Goal: Task Accomplishment & Management: Complete application form

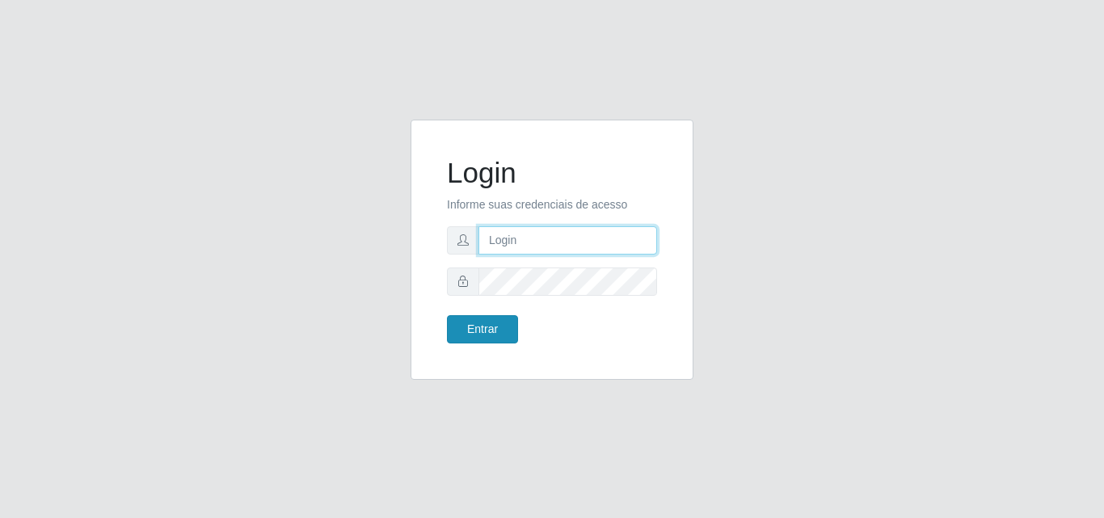
type input "analucia@cestao"
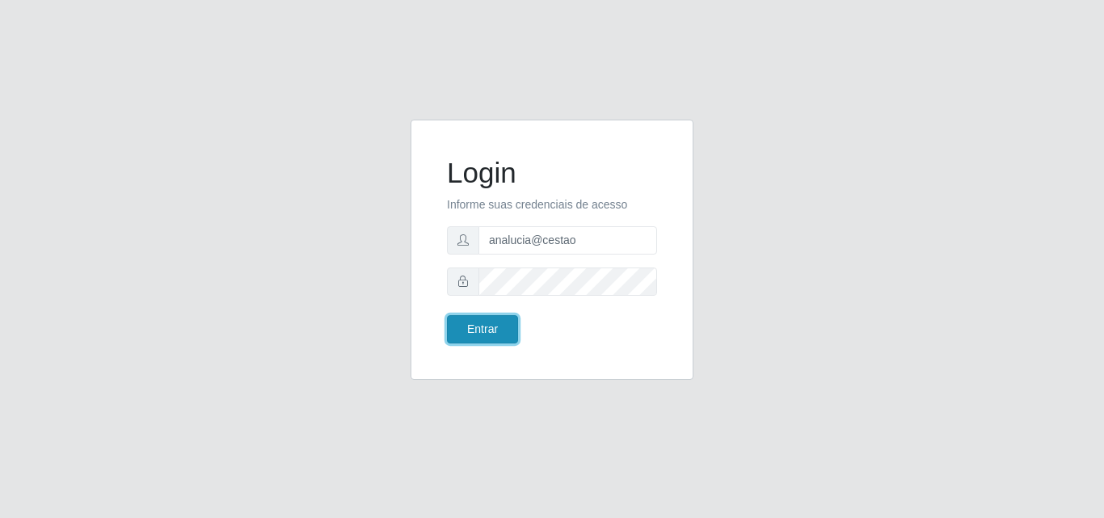
click at [483, 336] on button "Entrar" at bounding box center [482, 329] width 71 height 28
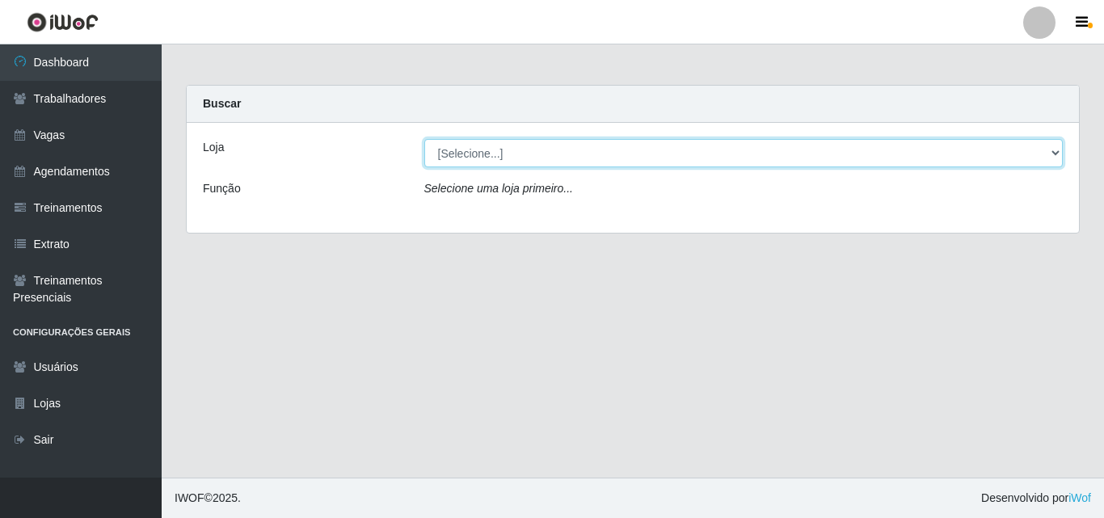
click at [504, 150] on select "[Selecione...] O Cestão - Geisel" at bounding box center [743, 153] width 639 height 28
select select "224"
click at [424, 139] on select "[Selecione...] O Cestão - Geisel" at bounding box center [743, 153] width 639 height 28
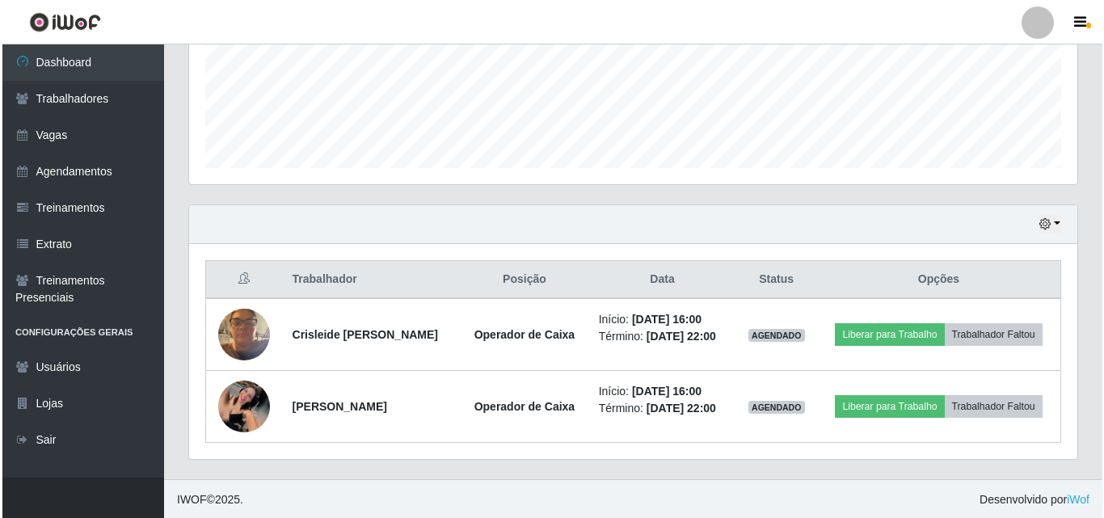
scroll to position [411, 0]
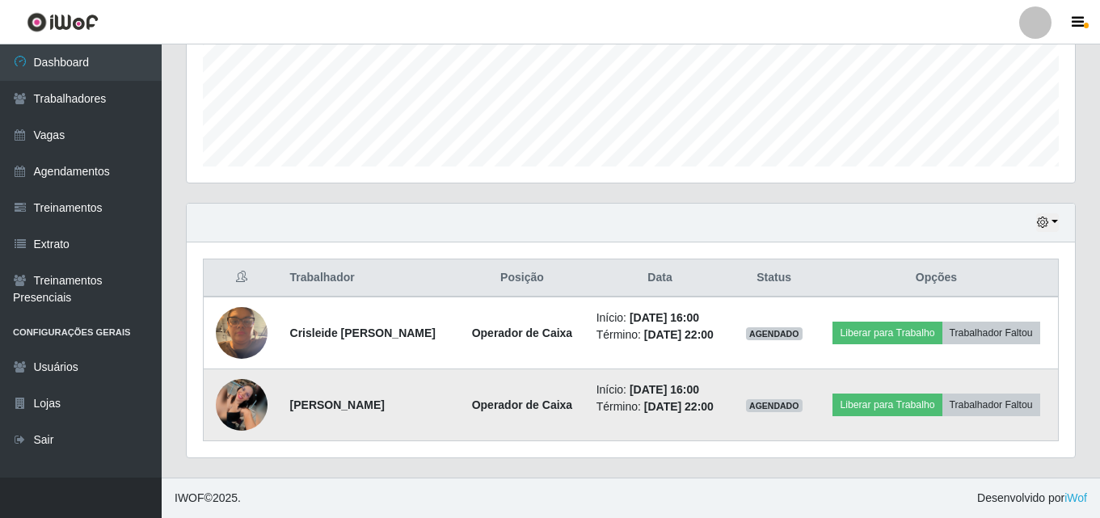
click at [230, 395] on img at bounding box center [242, 405] width 52 height 52
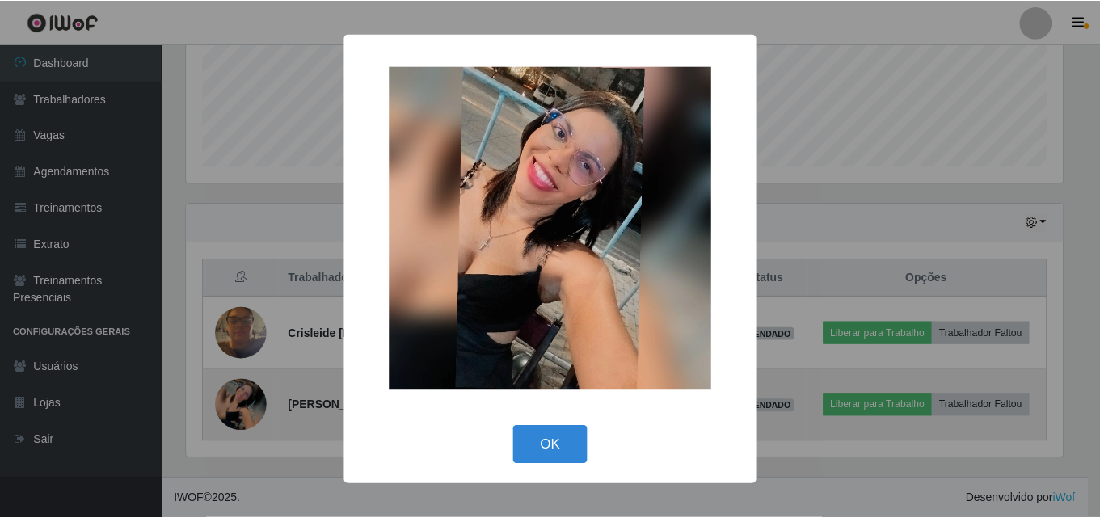
scroll to position [335, 880]
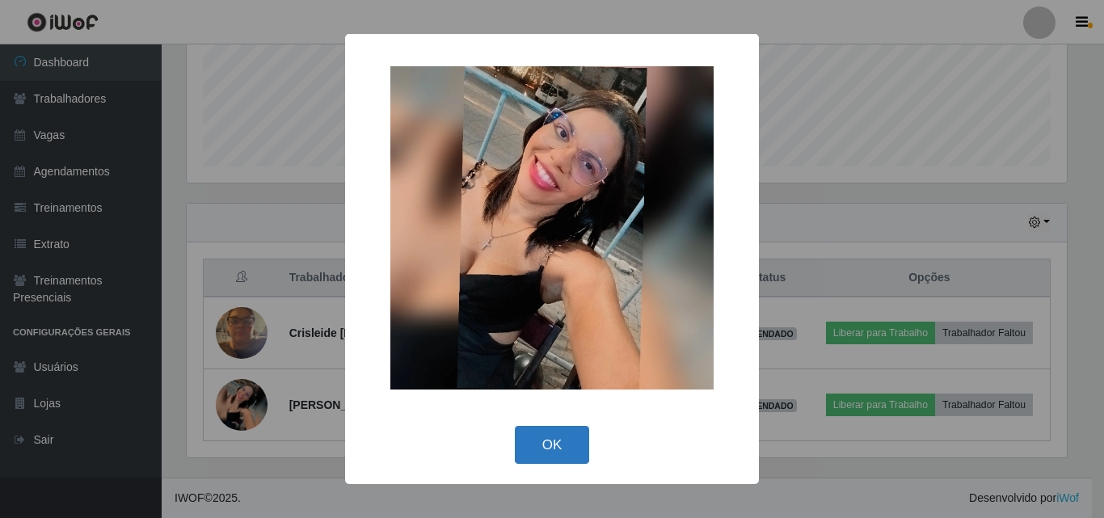
click at [528, 432] on button "OK" at bounding box center [552, 445] width 75 height 38
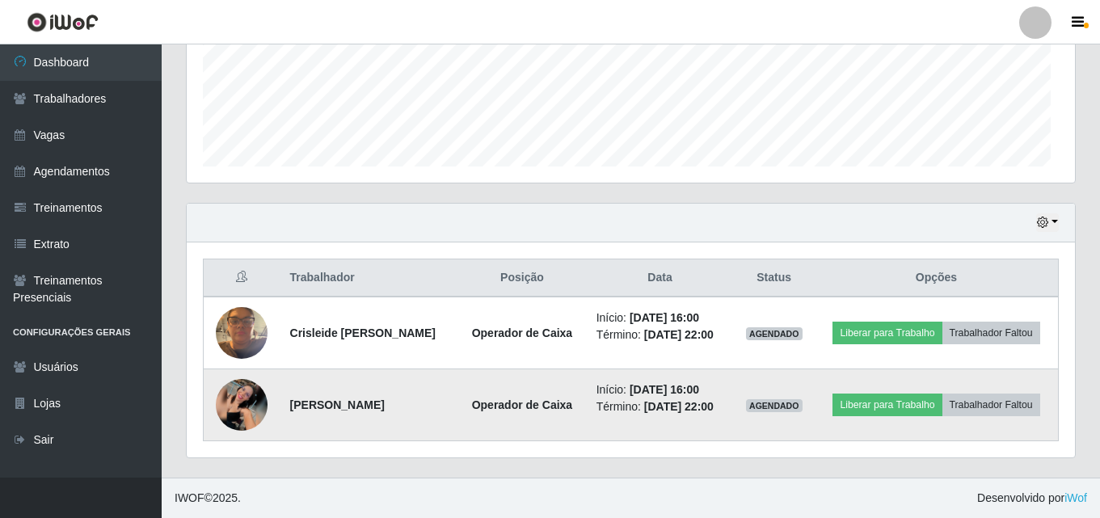
scroll to position [335, 888]
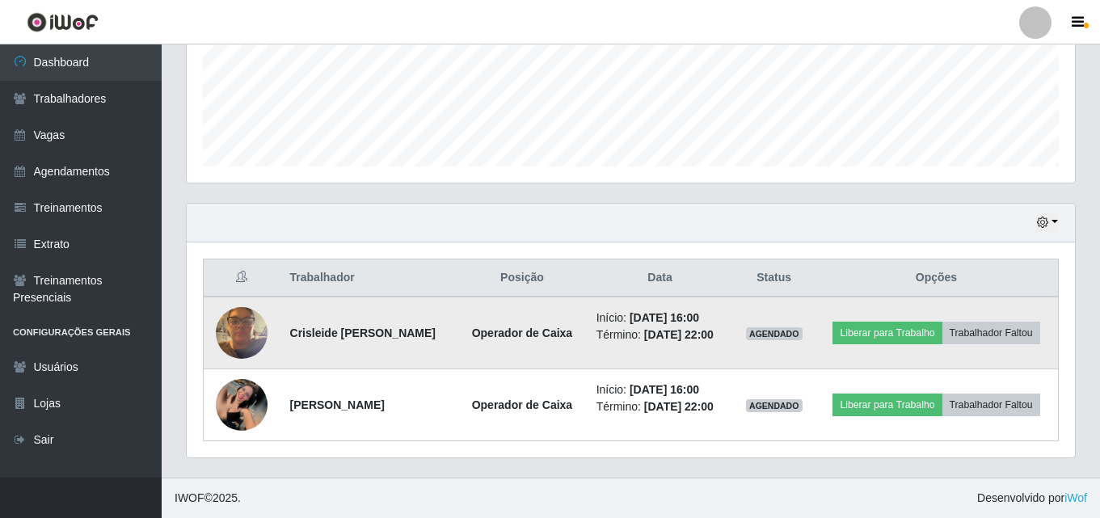
click at [251, 328] on img at bounding box center [242, 332] width 52 height 69
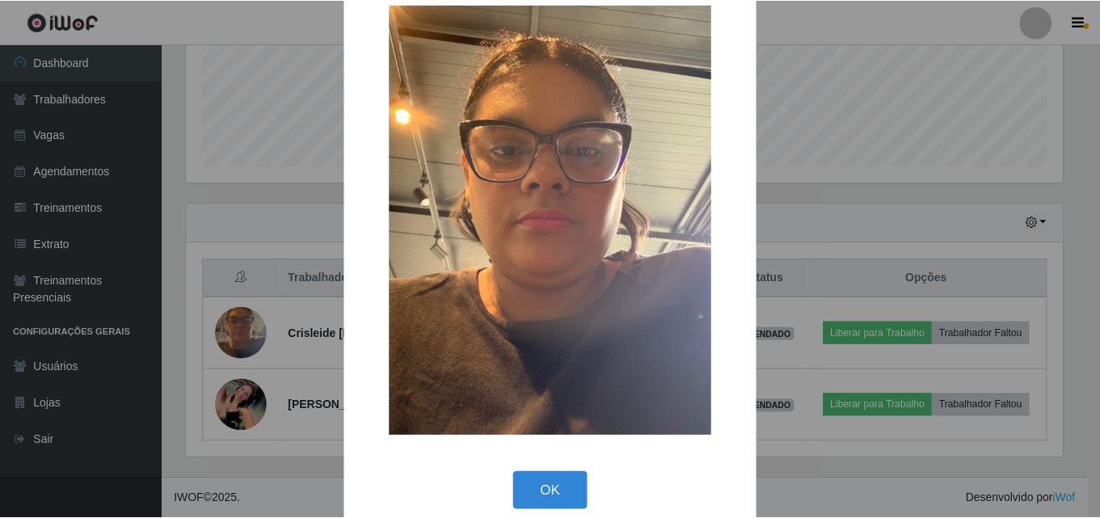
scroll to position [54, 0]
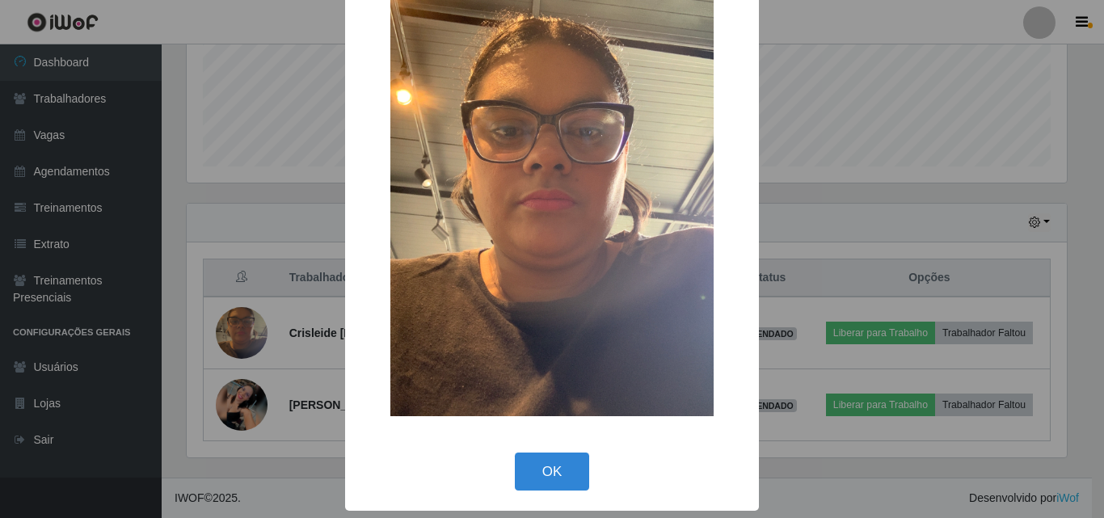
click at [525, 463] on button "OK" at bounding box center [552, 472] width 75 height 38
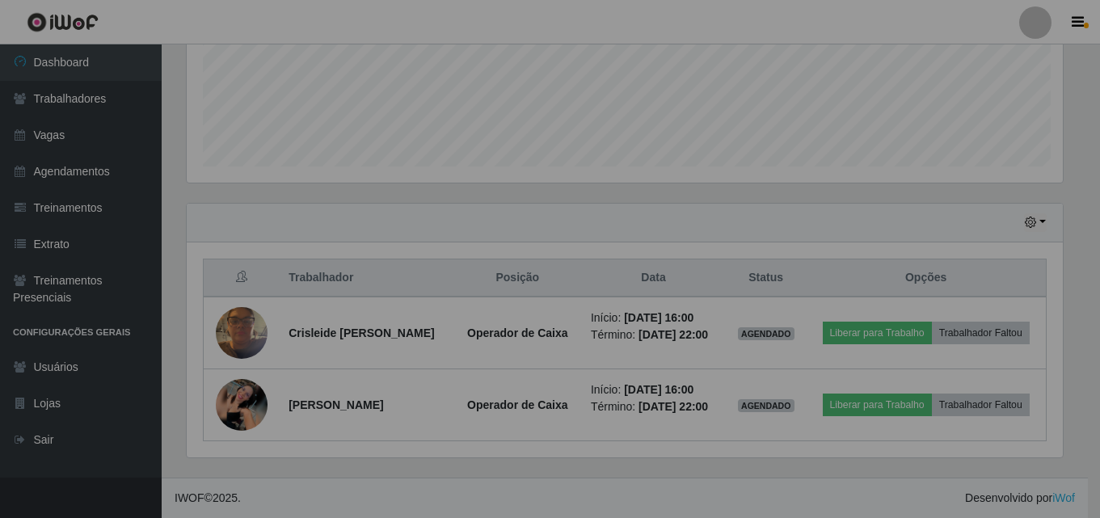
scroll to position [335, 888]
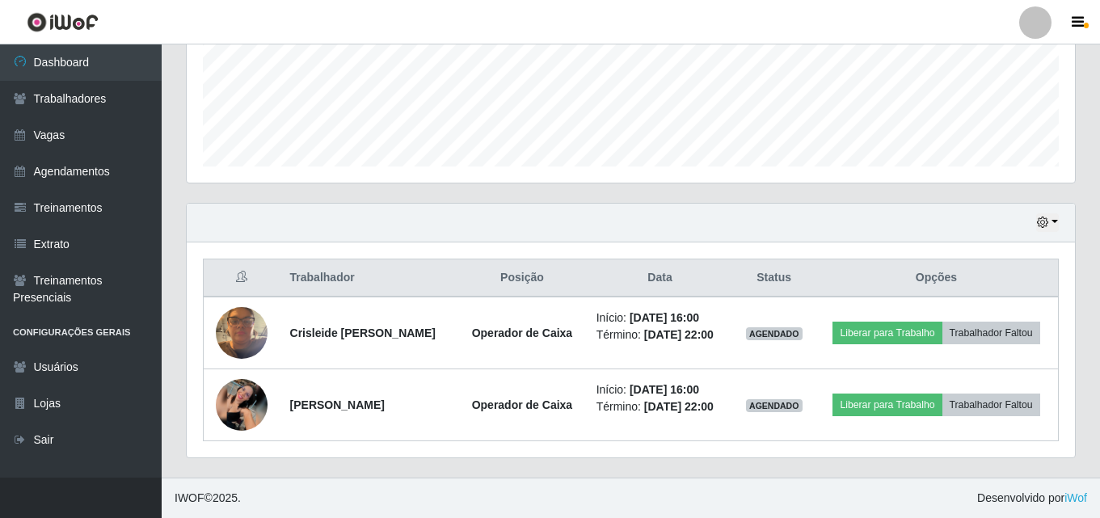
click at [191, 288] on div "Trabalhador Posição Data Status Opções Crisleide Marculino dos Santos Operador …" at bounding box center [631, 349] width 888 height 215
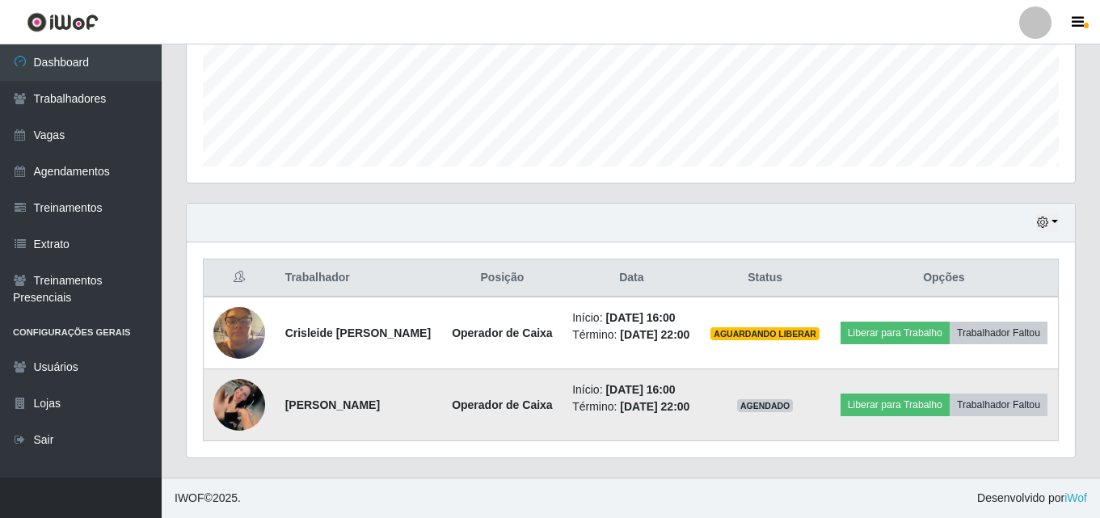
scroll to position [436, 0]
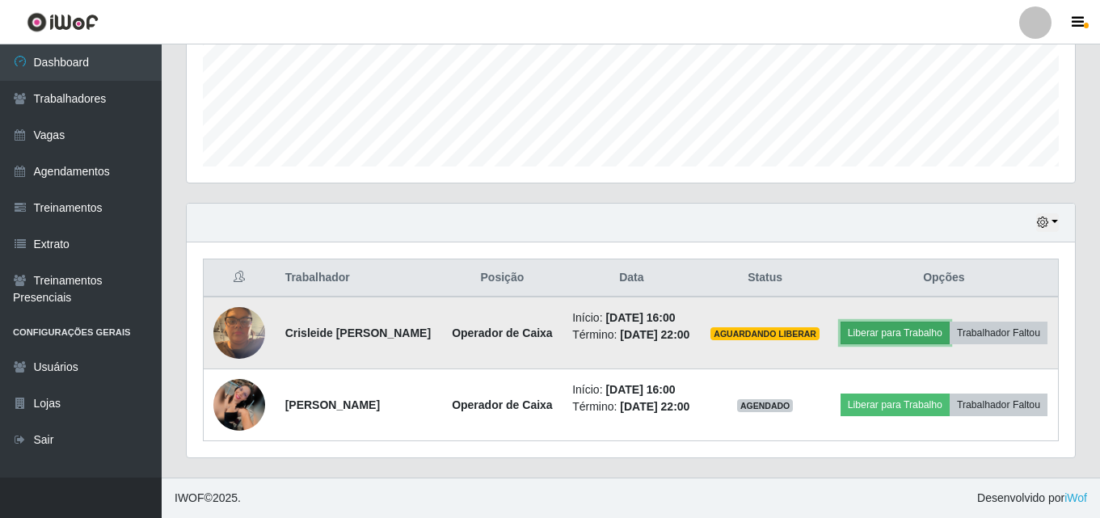
click at [946, 322] on button "Liberar para Trabalho" at bounding box center [895, 333] width 109 height 23
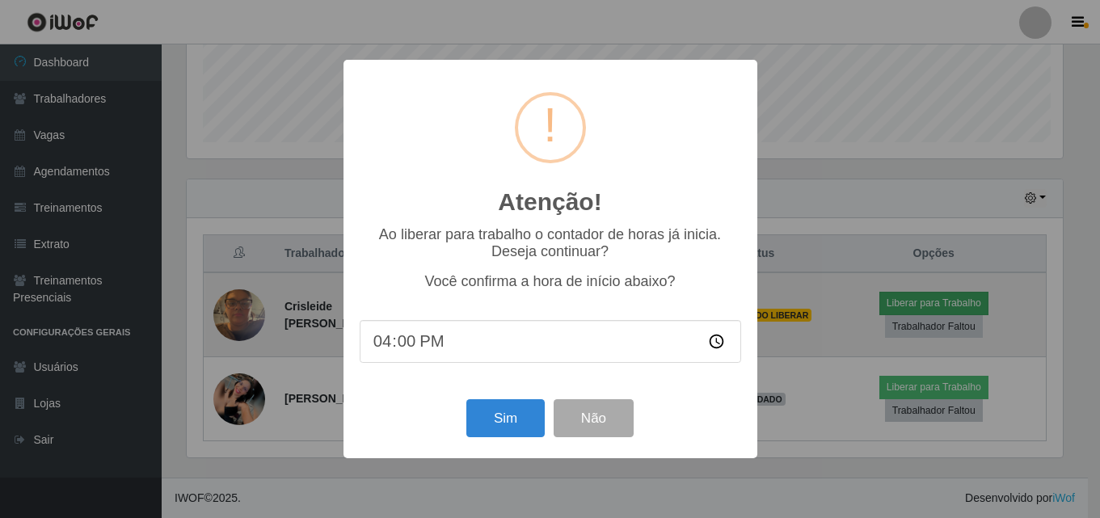
scroll to position [335, 880]
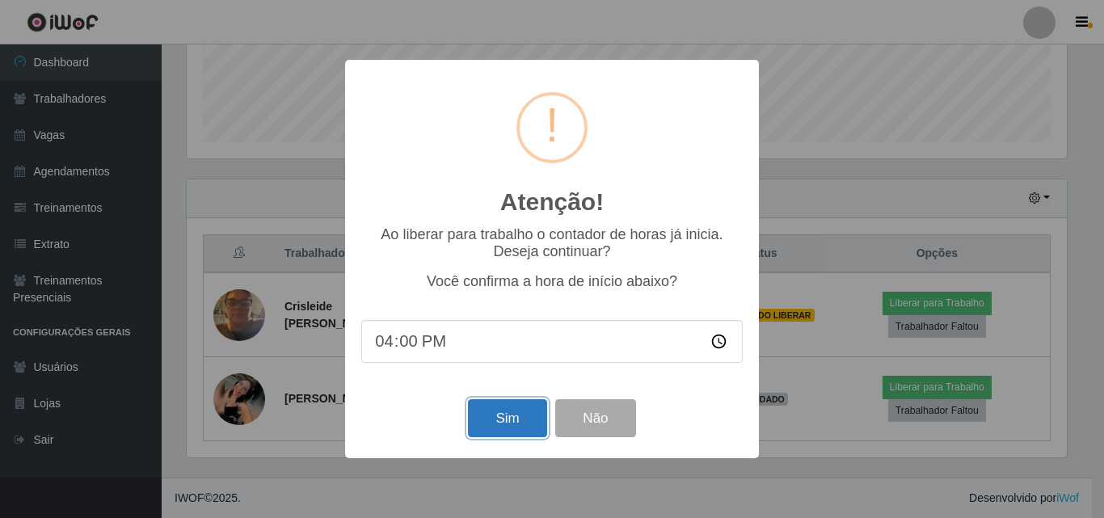
click at [511, 416] on button "Sim" at bounding box center [507, 418] width 78 height 38
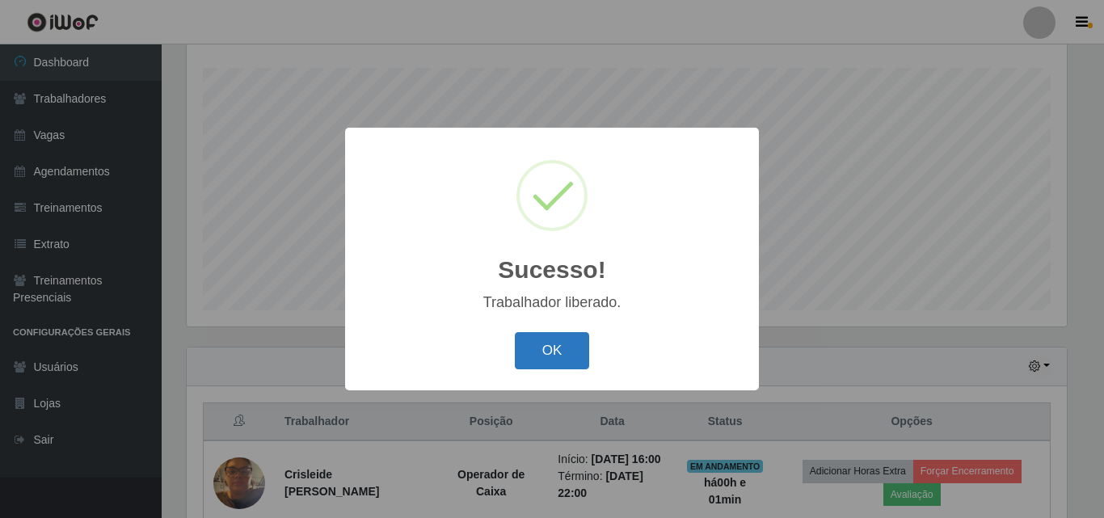
click at [560, 355] on button "OK" at bounding box center [552, 351] width 75 height 38
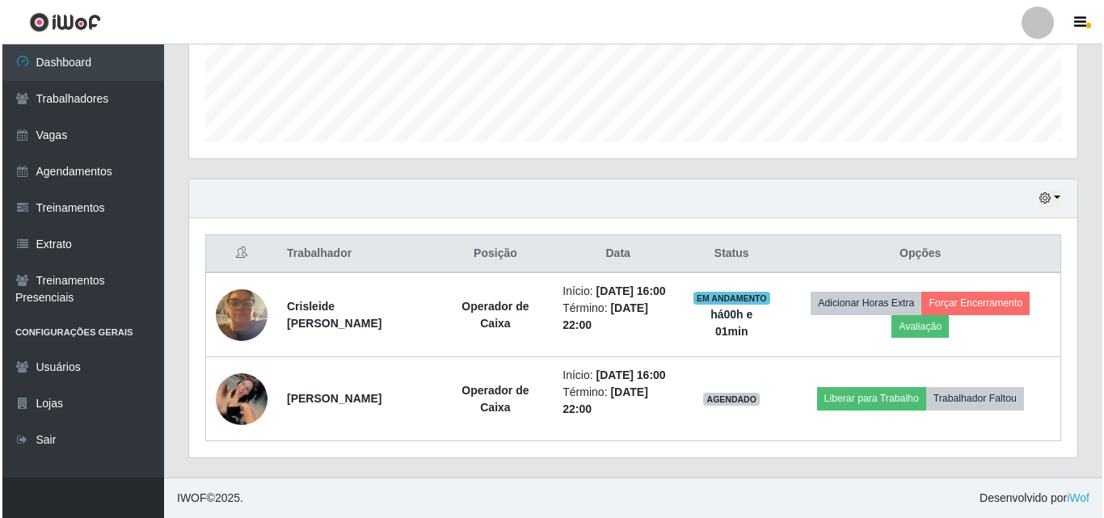
scroll to position [470, 0]
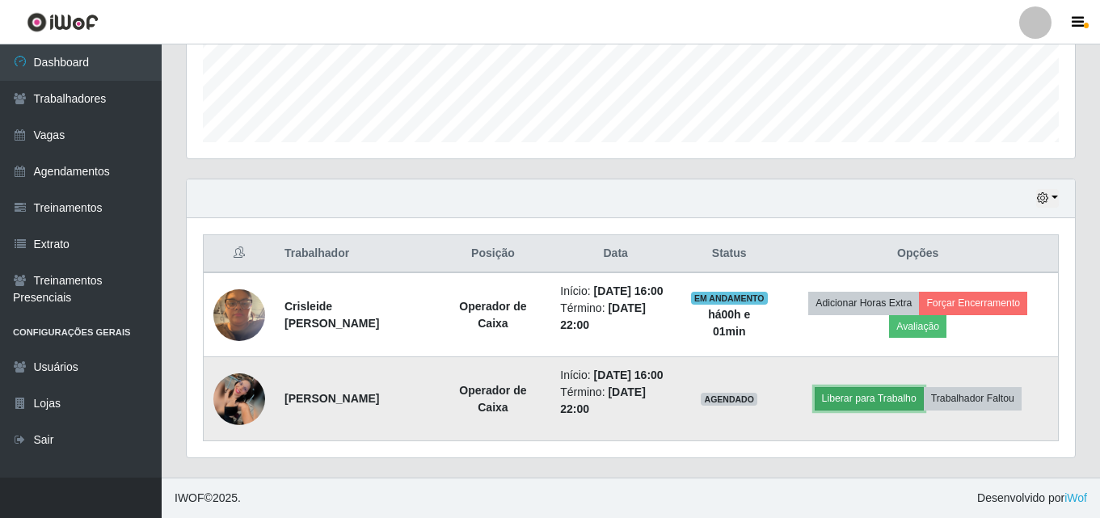
click at [880, 392] on button "Liberar para Trabalho" at bounding box center [869, 398] width 109 height 23
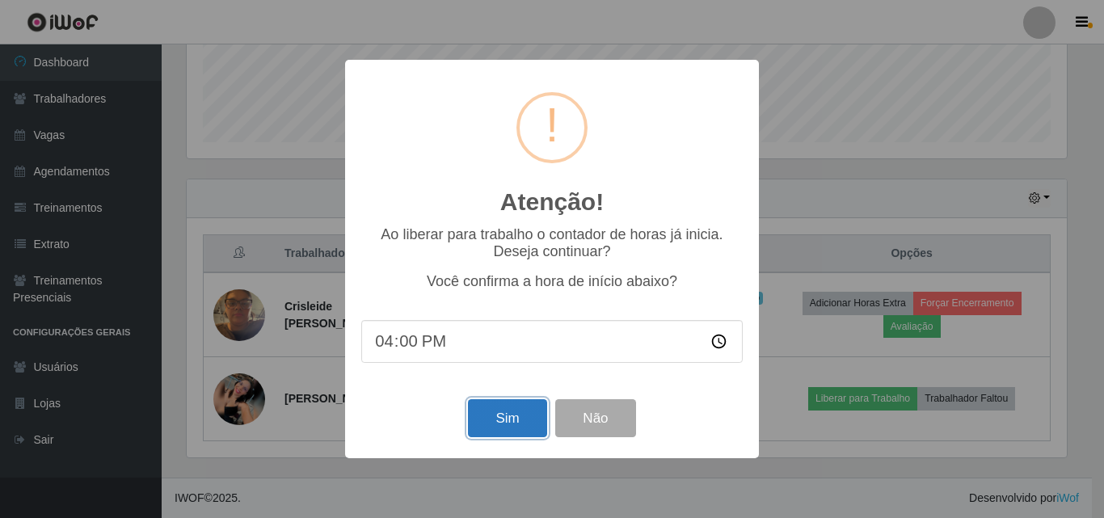
click at [527, 417] on button "Sim" at bounding box center [507, 418] width 78 height 38
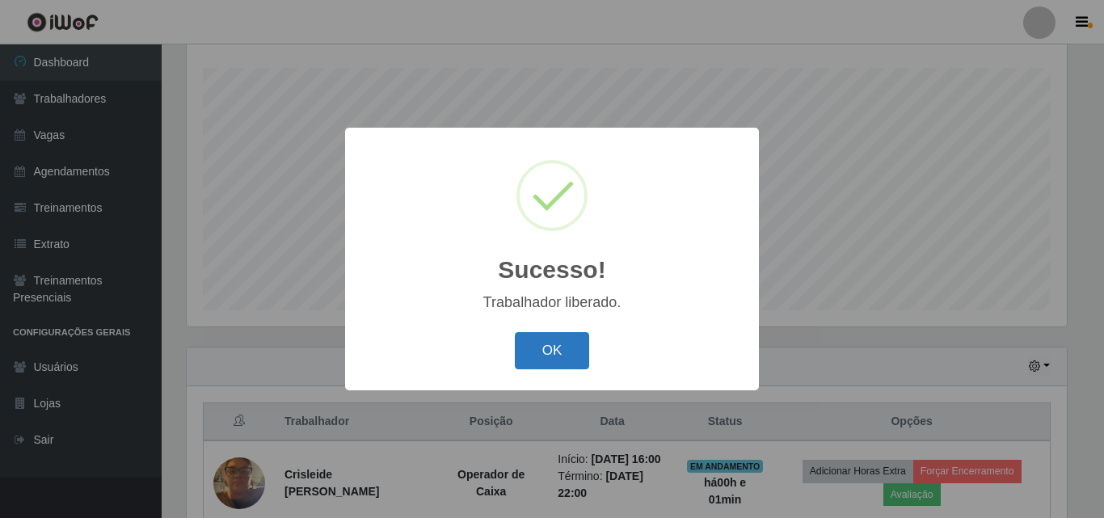
click at [540, 342] on button "OK" at bounding box center [552, 351] width 75 height 38
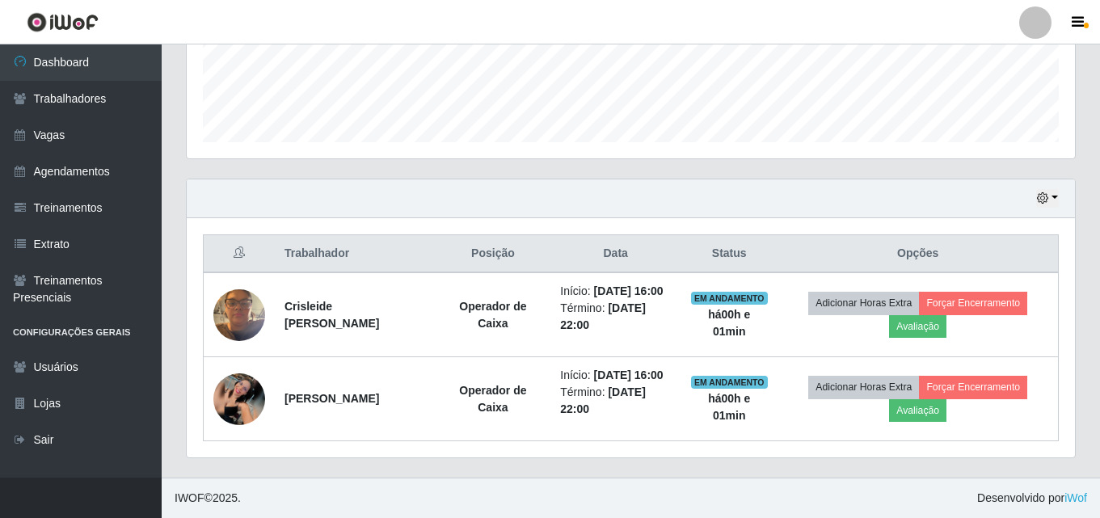
scroll to position [470, 0]
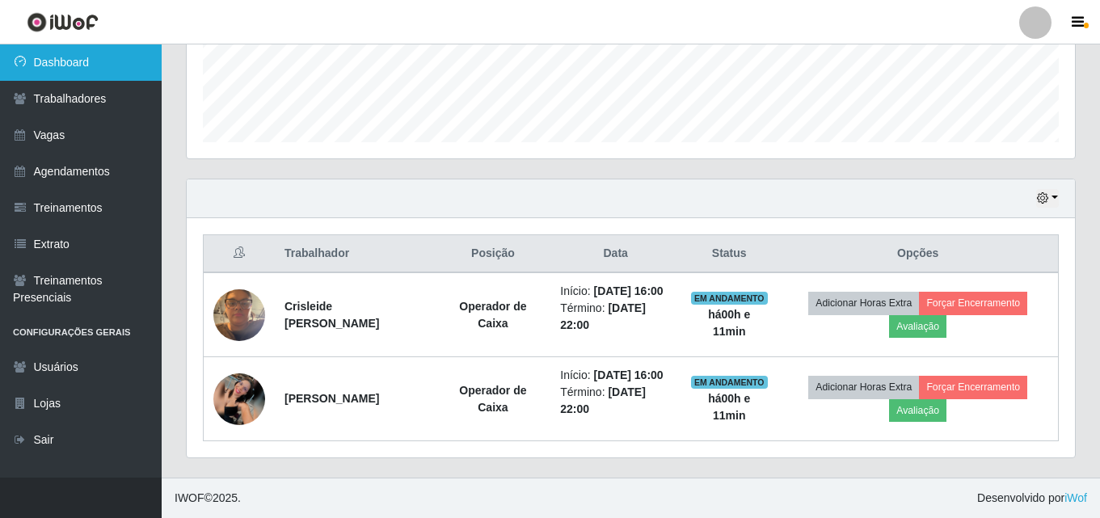
click at [99, 59] on link "Dashboard" at bounding box center [81, 62] width 162 height 36
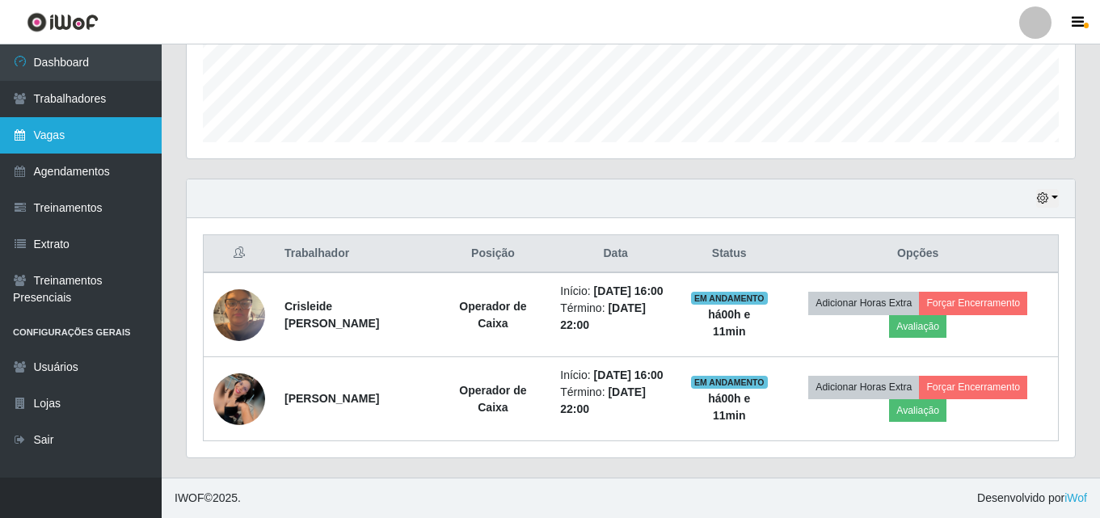
click at [91, 140] on link "Vagas" at bounding box center [81, 135] width 162 height 36
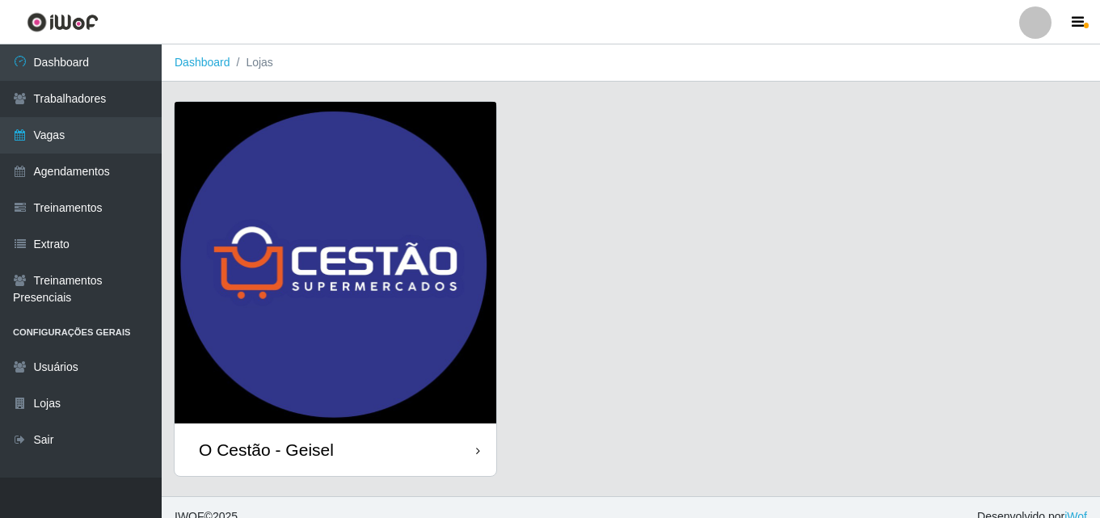
click at [453, 457] on div "O Cestão - Geisel" at bounding box center [336, 450] width 322 height 53
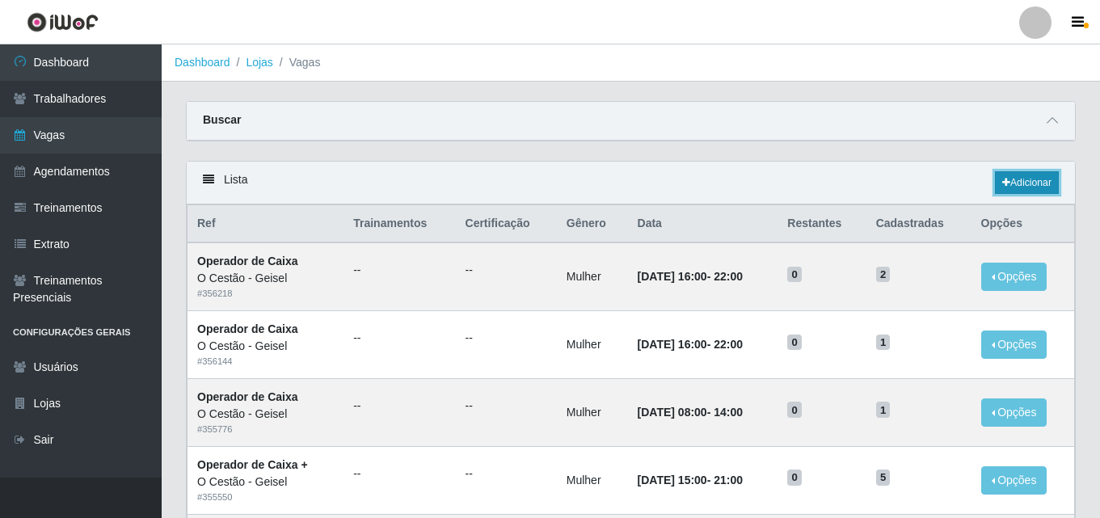
click at [1034, 183] on link "Adicionar" at bounding box center [1027, 182] width 64 height 23
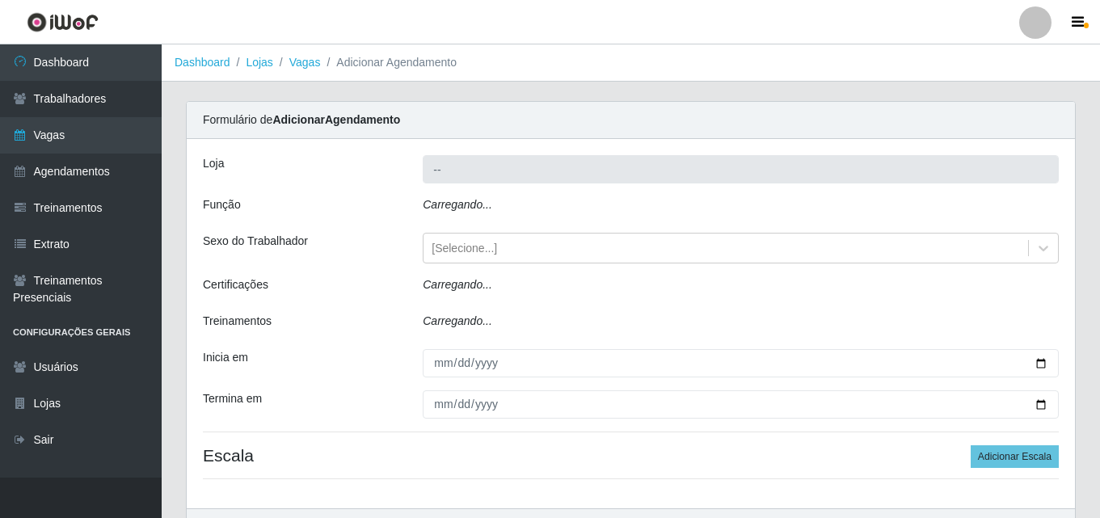
type input "O Cestão - Geisel"
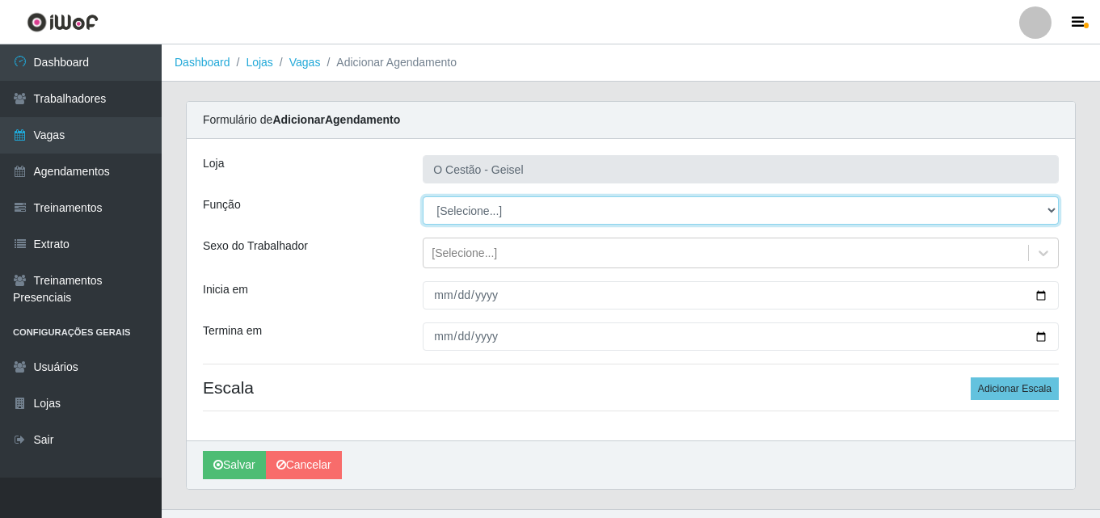
click at [461, 214] on select "[Selecione...] ASG ASG + ASG ++ Auxiliar de Estoque Auxiliar de Estoque + Auxil…" at bounding box center [741, 210] width 636 height 28
select select "22"
click at [423, 196] on select "[Selecione...] ASG ASG + ASG ++ Auxiliar de Estoque Auxiliar de Estoque + Auxil…" at bounding box center [741, 210] width 636 height 28
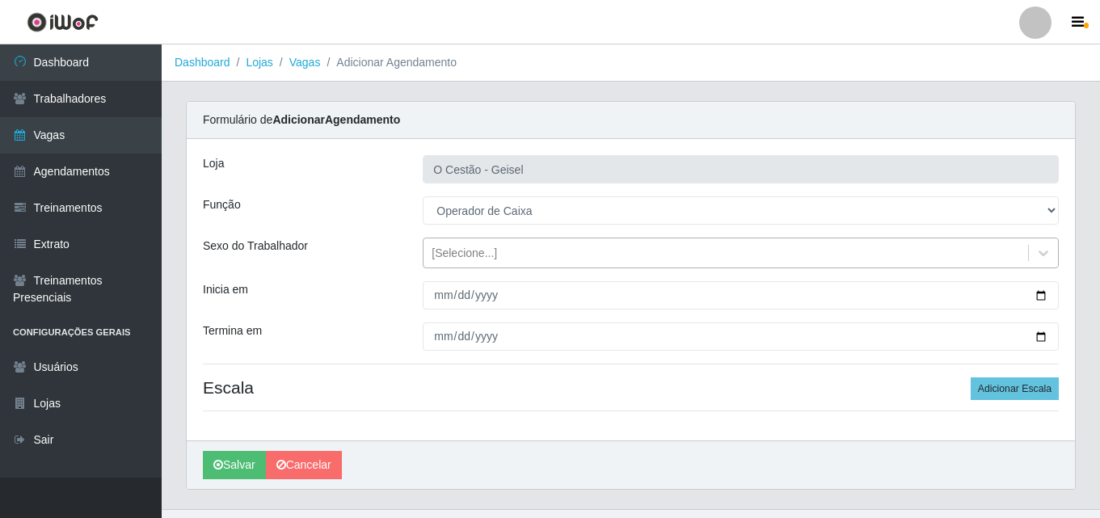
click at [444, 257] on div "[Selecione...]" at bounding box center [464, 253] width 65 height 17
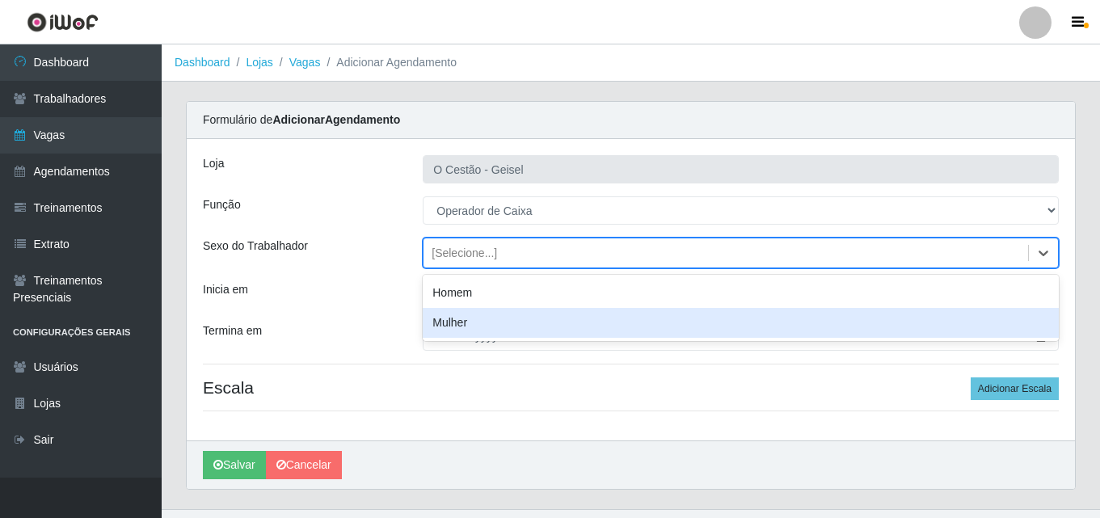
click at [474, 319] on div "Mulher" at bounding box center [741, 323] width 636 height 30
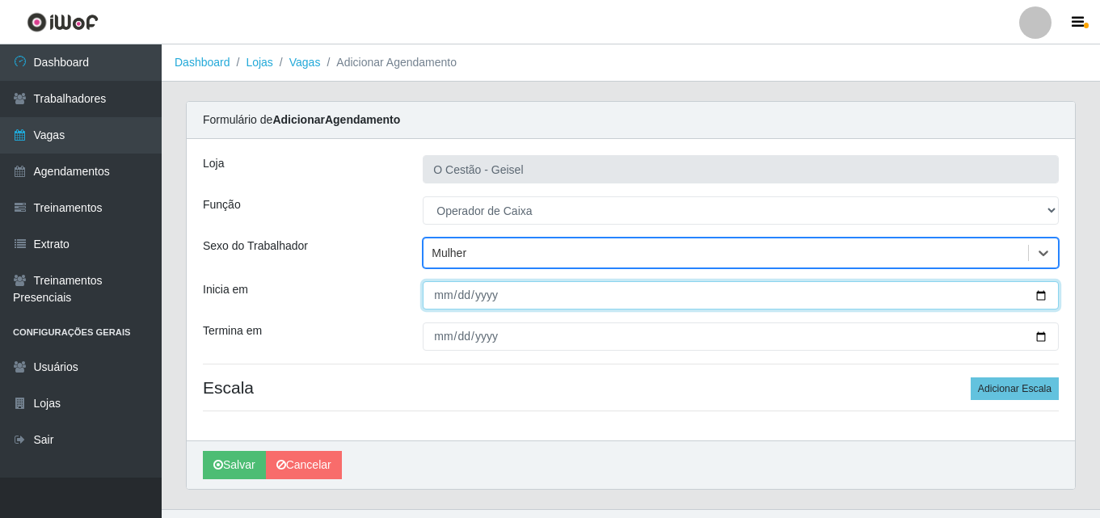
click at [434, 297] on input "Inicia em" at bounding box center [741, 295] width 636 height 28
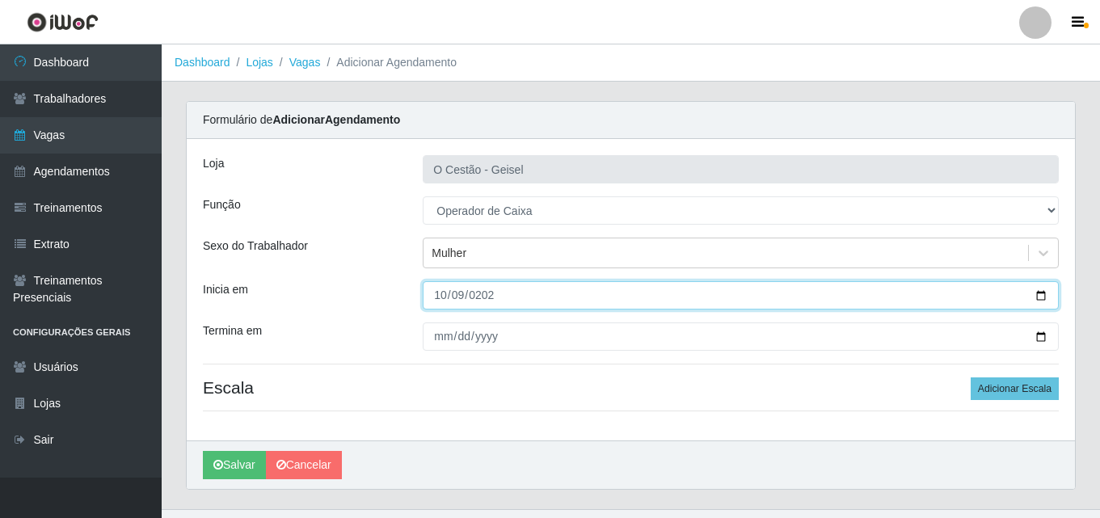
type input "[DATE]"
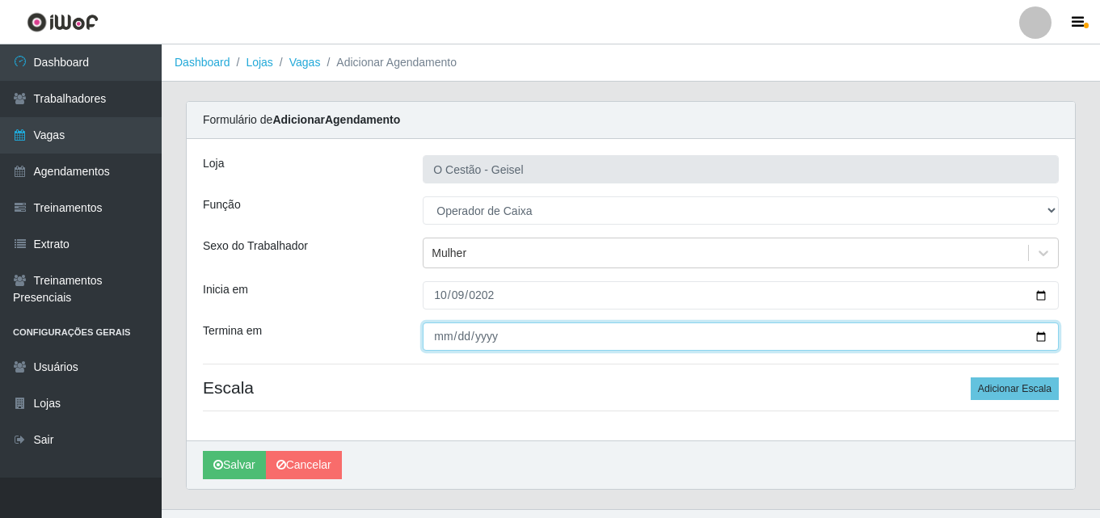
click at [446, 336] on input "Termina em" at bounding box center [741, 337] width 636 height 28
type input "[DATE]"
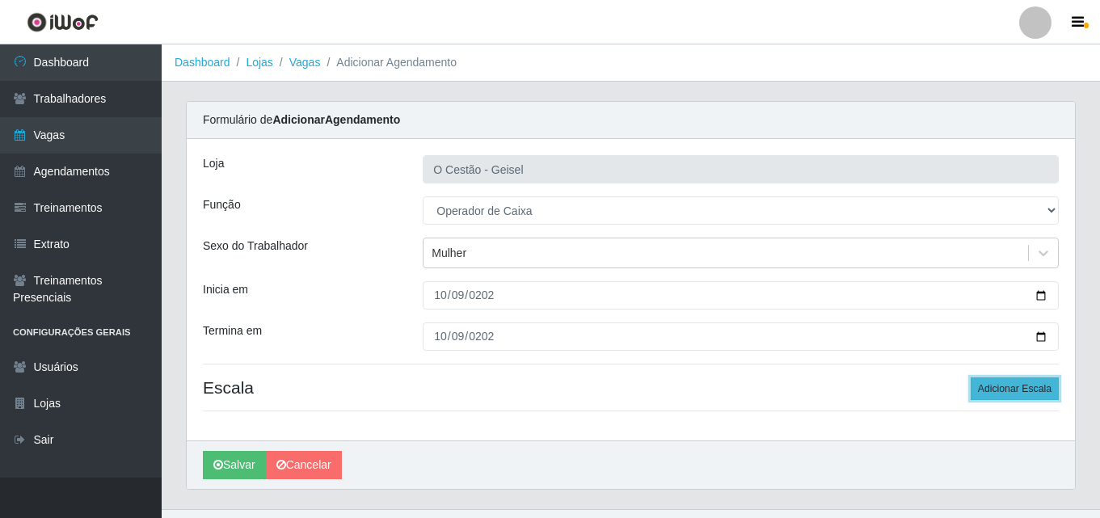
click at [992, 384] on button "Adicionar Escala" at bounding box center [1015, 388] width 88 height 23
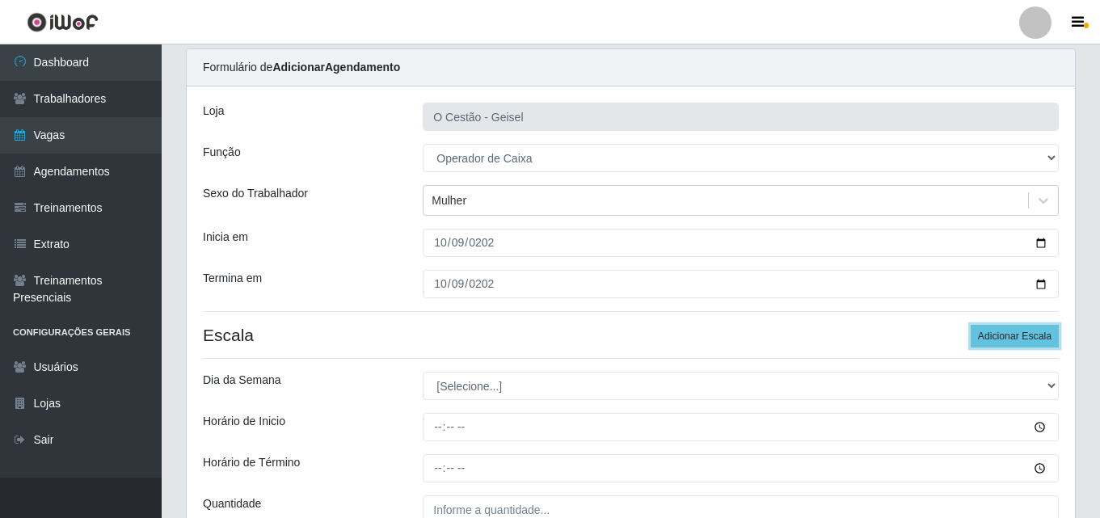
scroll to position [81, 0]
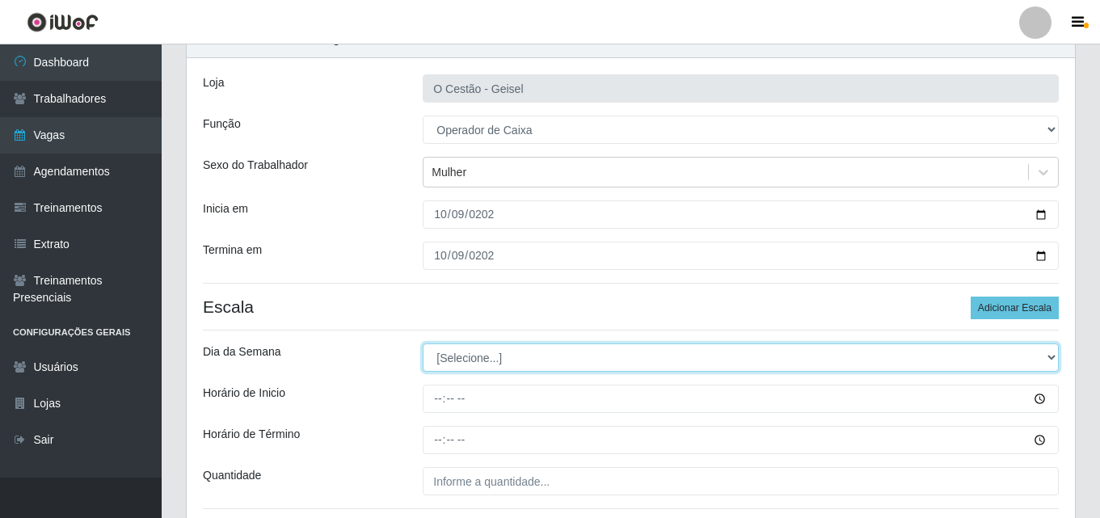
click at [466, 348] on select "[Selecione...] Segunda Terça Quarta Quinta Sexta Sábado Domingo" at bounding box center [741, 358] width 636 height 28
select select "4"
click at [423, 344] on select "[Selecione...] Segunda Terça Quarta Quinta Sexta Sábado Domingo" at bounding box center [741, 358] width 636 height 28
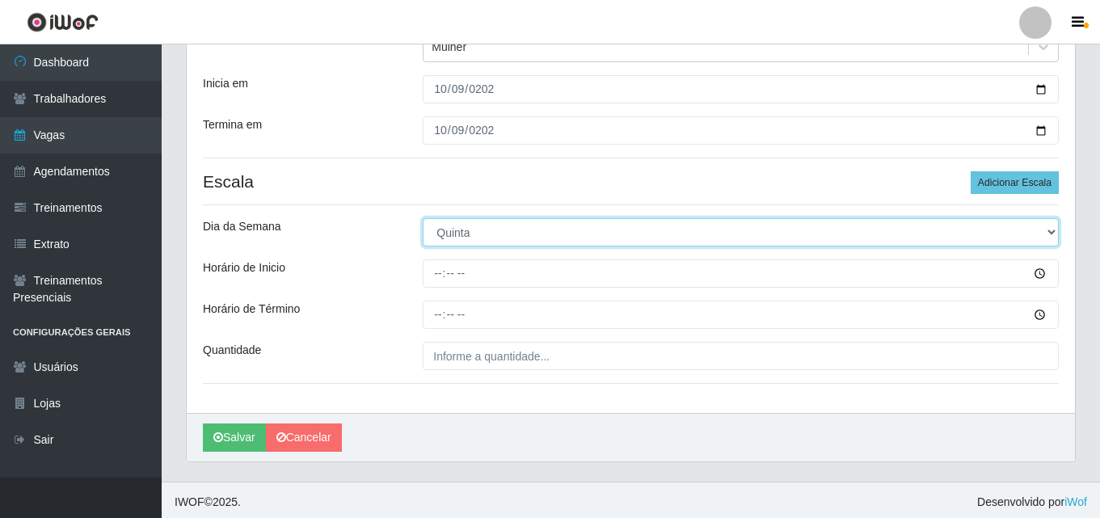
scroll to position [210, 0]
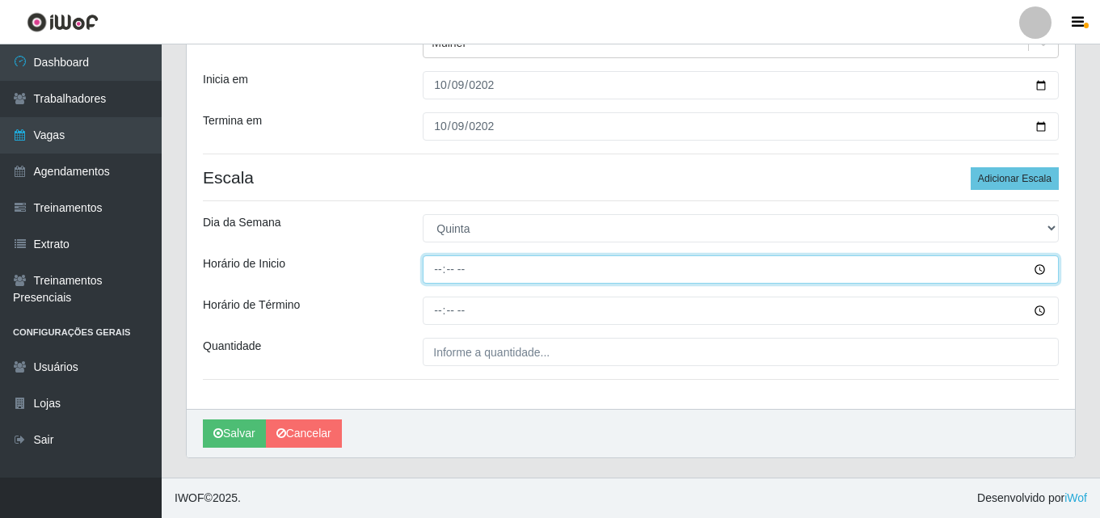
click at [431, 266] on input "Horário de Inicio" at bounding box center [741, 269] width 636 height 28
type input "16:00"
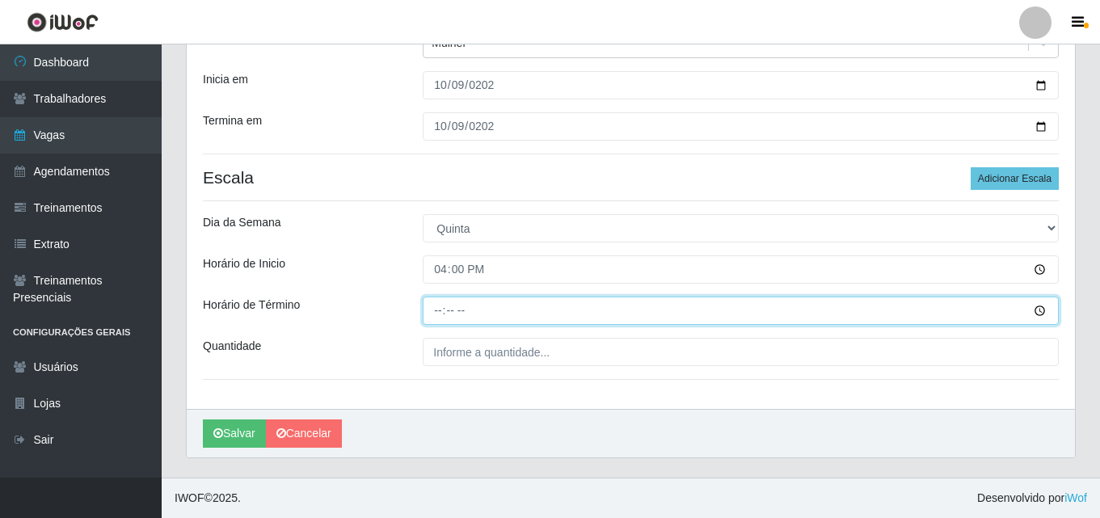
click at [436, 314] on input "Horário de Término" at bounding box center [741, 311] width 636 height 28
click at [438, 313] on input "Horário de Término" at bounding box center [741, 311] width 636 height 28
type input "22:00"
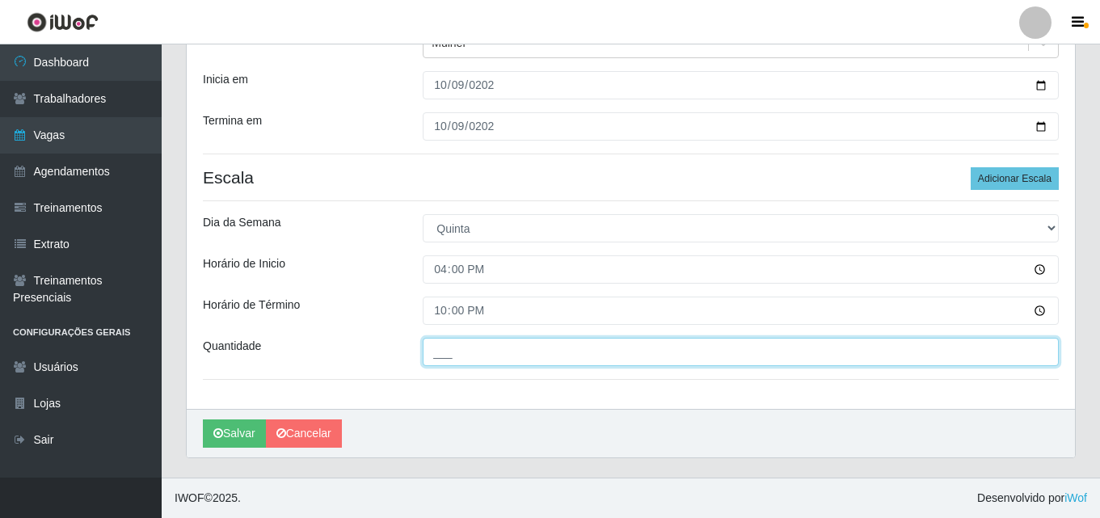
click at [454, 356] on input "___" at bounding box center [741, 352] width 636 height 28
type input "2__"
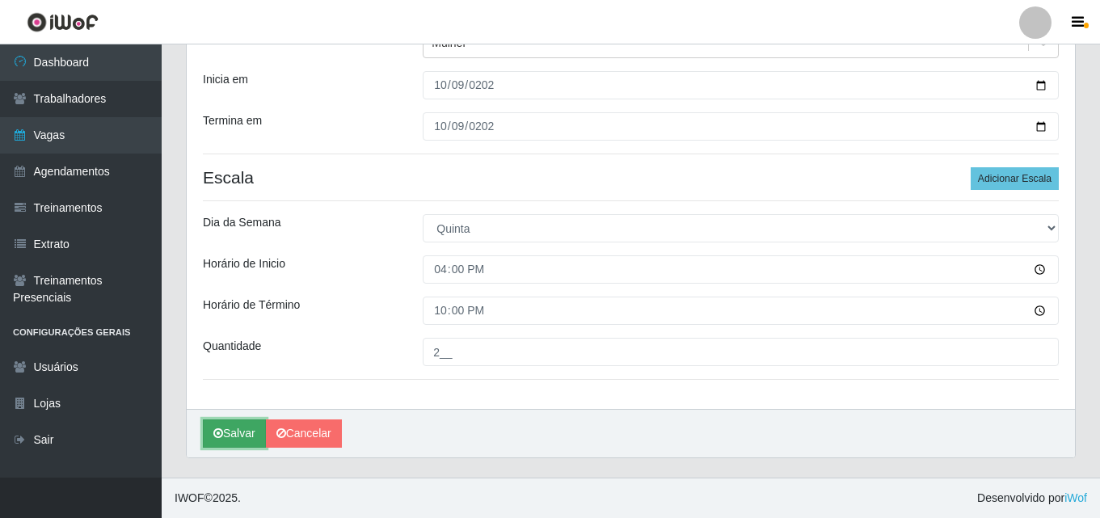
click at [225, 446] on button "Salvar" at bounding box center [234, 434] width 63 height 28
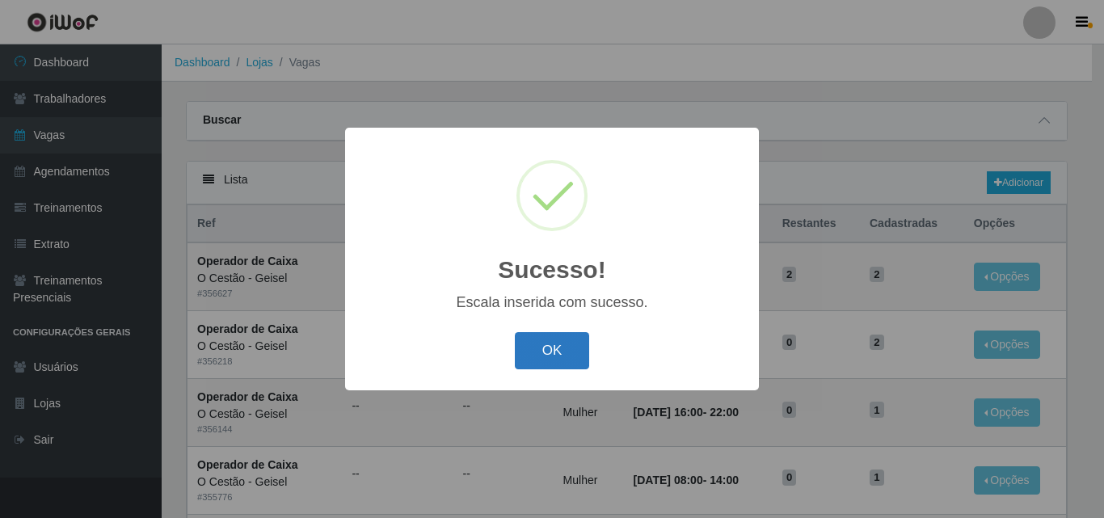
click at [587, 349] on button "OK" at bounding box center [552, 351] width 75 height 38
